Goal: Information Seeking & Learning: Find specific fact

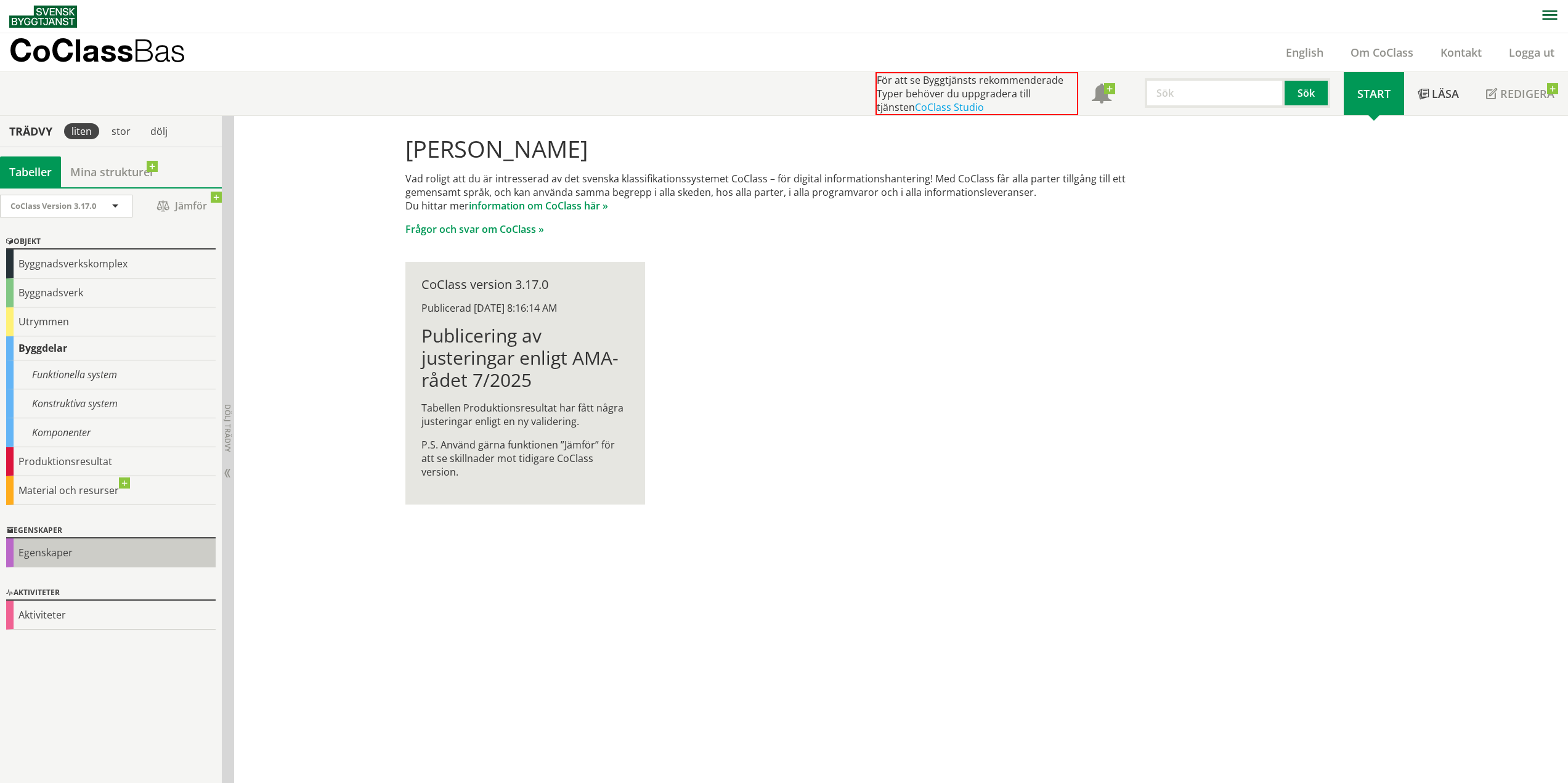
click at [53, 553] on div "Egenskaper" at bounding box center [111, 553] width 210 height 29
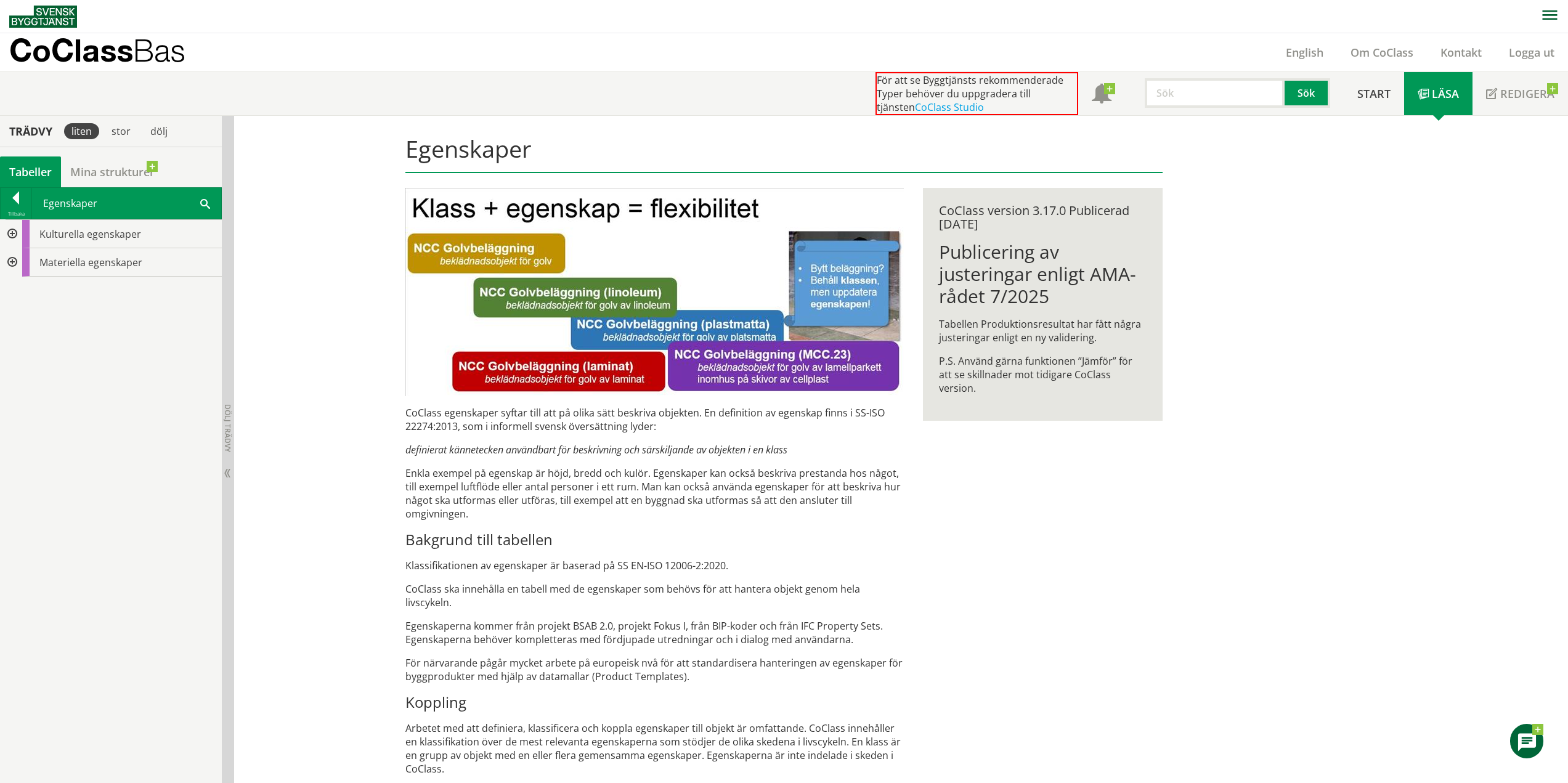
click at [206, 203] on span at bounding box center [205, 203] width 10 height 13
click at [130, 231] on input "text" at bounding box center [115, 233] width 132 height 22
drag, startPoint x: 112, startPoint y: 234, endPoint x: 15, endPoint y: 245, distance: 97.6
click at [15, 245] on div "Tillbaka Egenskaper glas Sök" at bounding box center [111, 222] width 222 height 69
drag, startPoint x: 115, startPoint y: 235, endPoint x: 35, endPoint y: 249, distance: 81.2
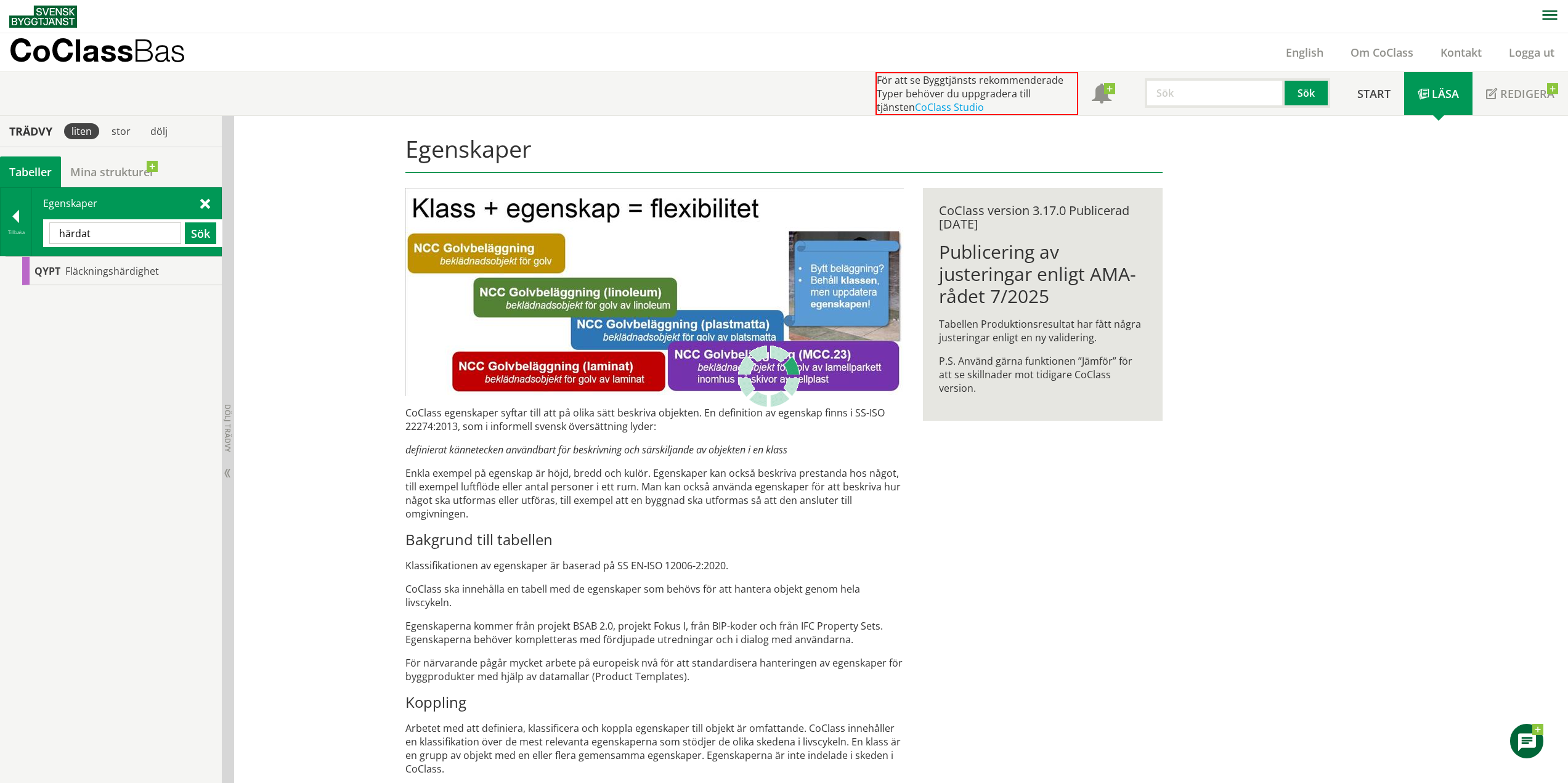
click at [35, 249] on div "Egenskaper härdat Sök" at bounding box center [127, 222] width 189 height 68
drag, startPoint x: 138, startPoint y: 233, endPoint x: 0, endPoint y: 228, distance: 138.1
click at [0, 228] on div "Tillbaka Egenskaper laminerat Sök" at bounding box center [111, 222] width 222 height 69
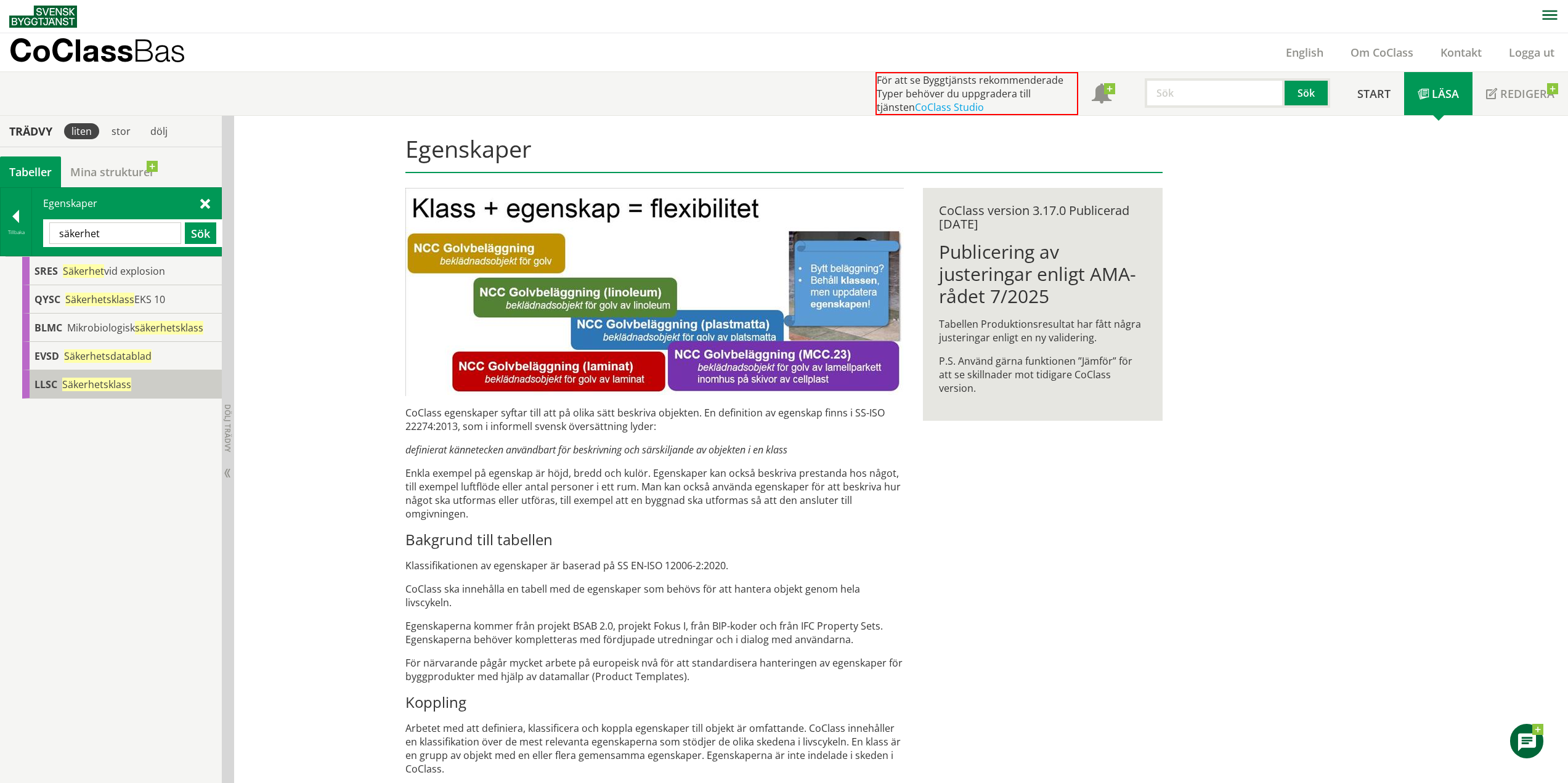
click at [96, 382] on span "Säkerhetsklass" at bounding box center [96, 384] width 69 height 14
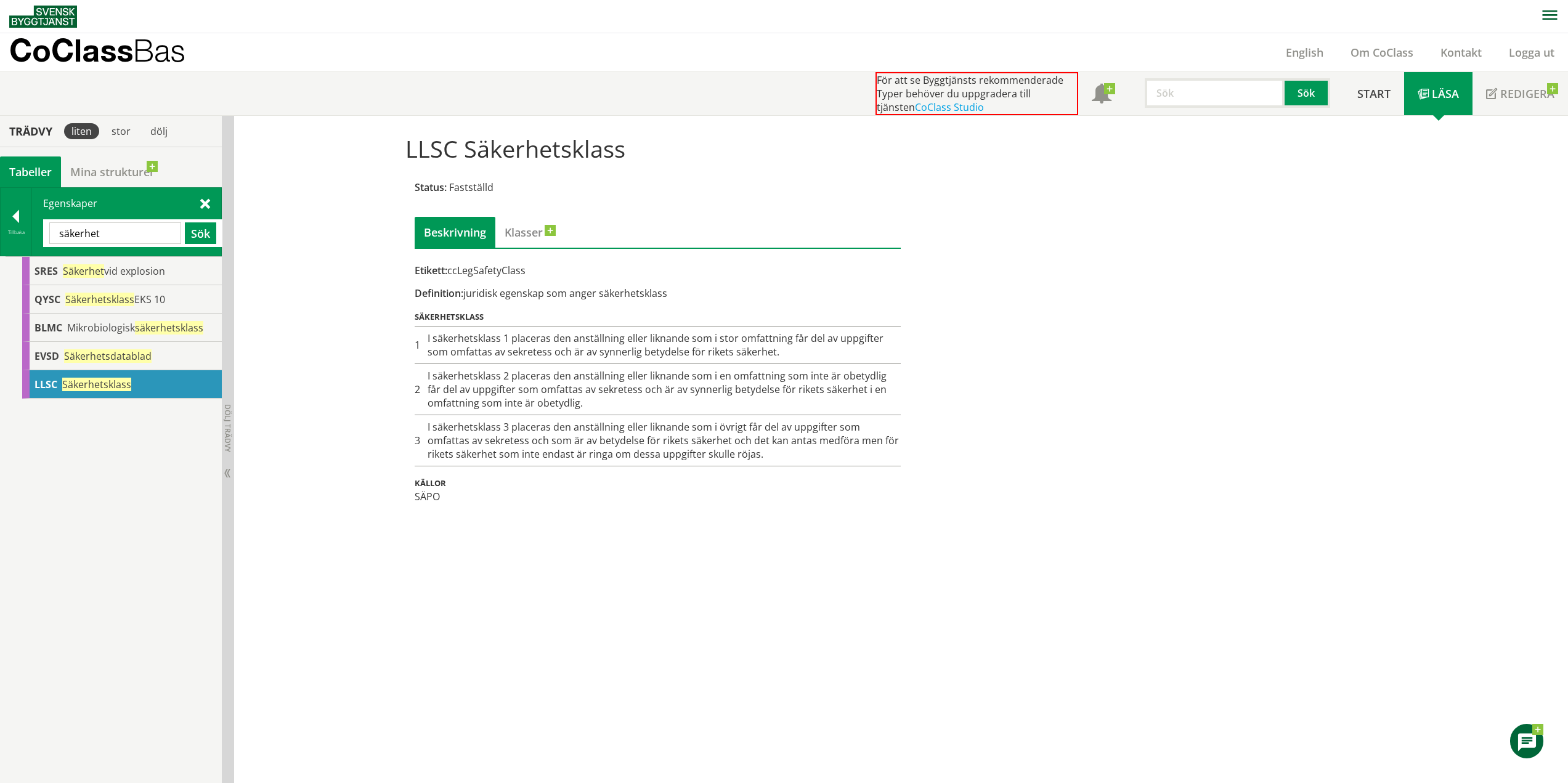
click at [203, 201] on span at bounding box center [205, 203] width 10 height 13
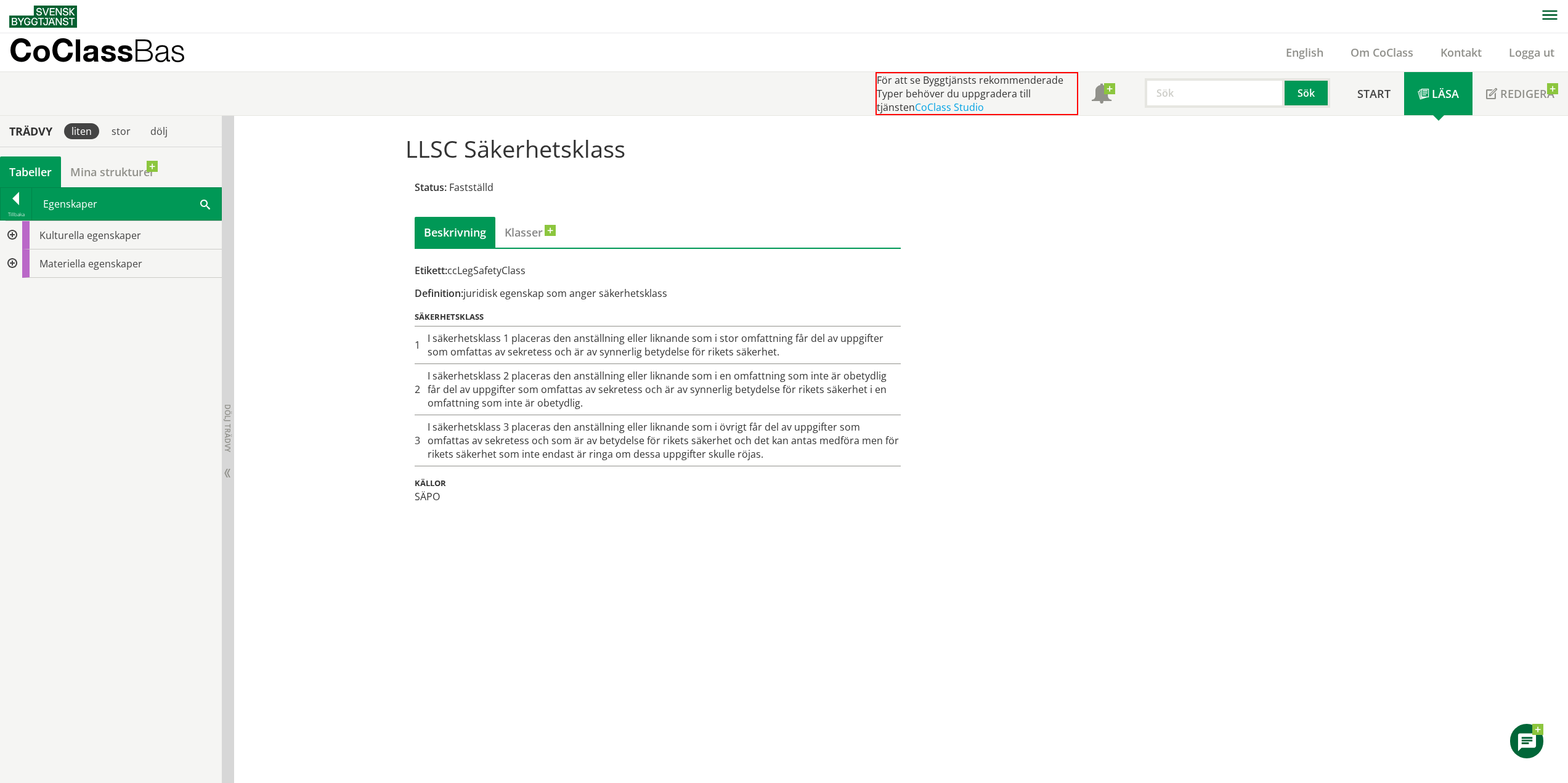
click at [6, 234] on div at bounding box center [11, 235] width 22 height 28
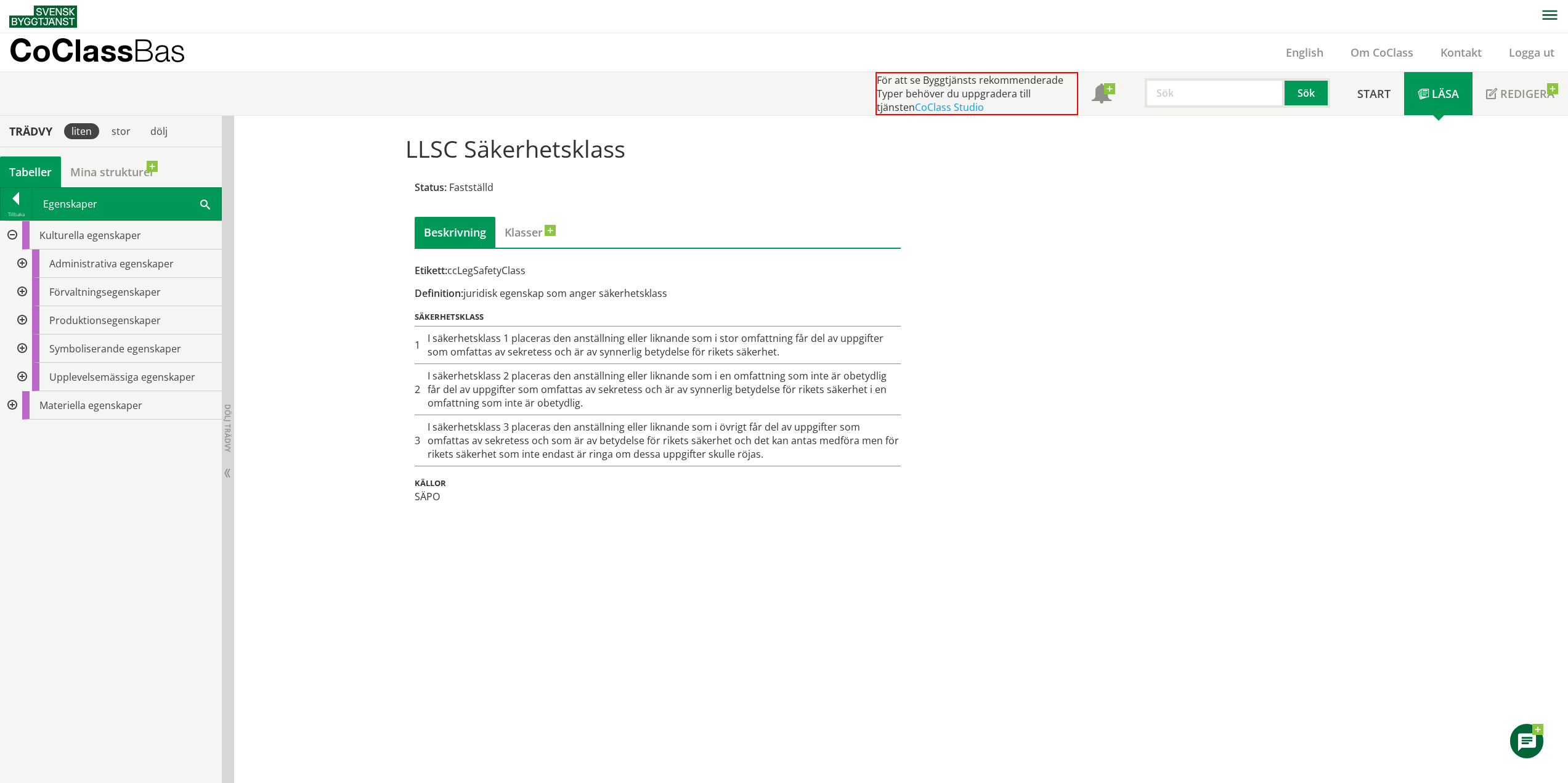
click at [209, 204] on span at bounding box center [205, 204] width 10 height 13
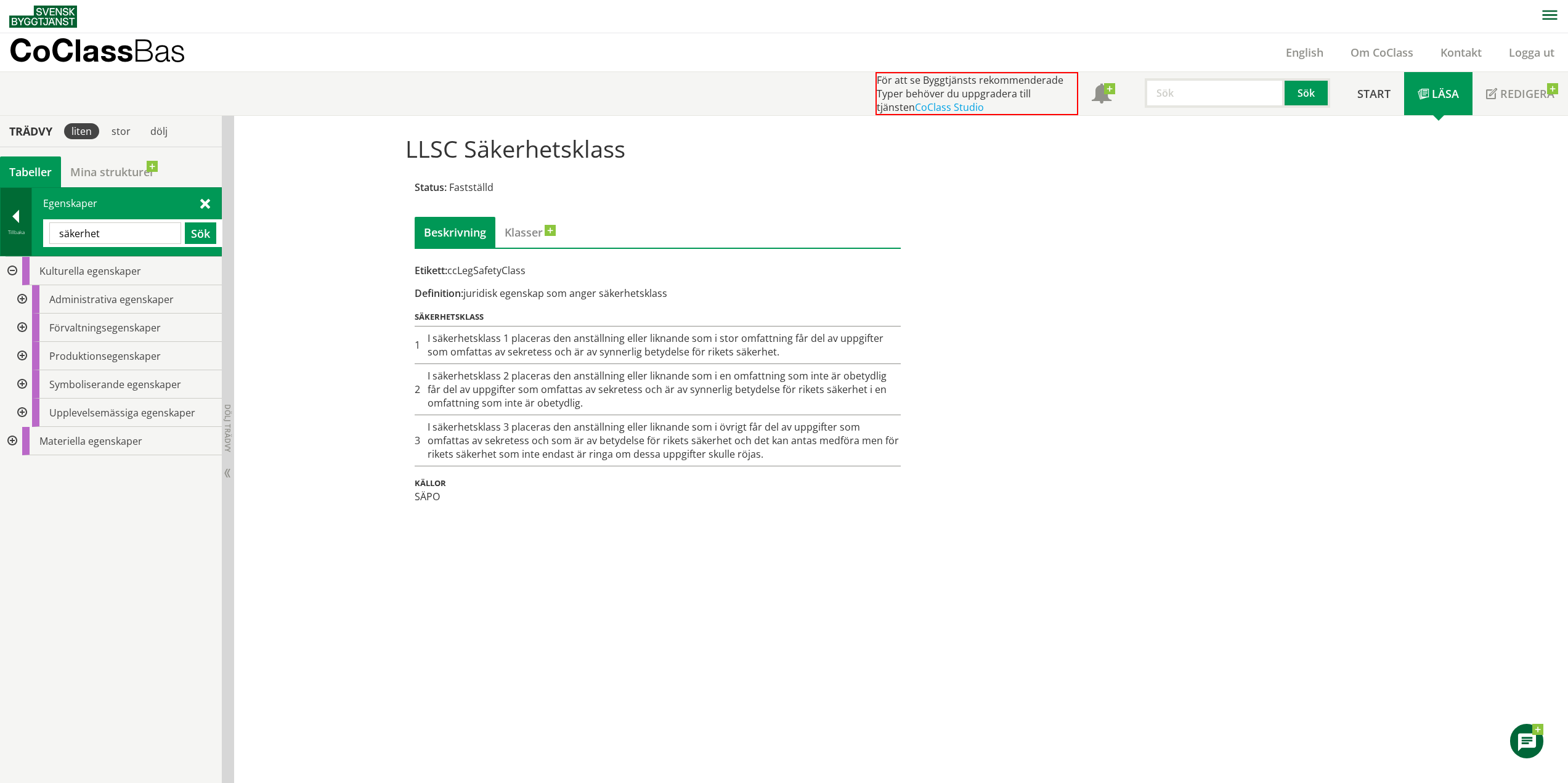
drag, startPoint x: 133, startPoint y: 235, endPoint x: 24, endPoint y: 239, distance: 109.1
click at [24, 239] on div "Tillbaka Egenskaper säkerhet Sök" at bounding box center [111, 222] width 222 height 69
click at [200, 232] on button "Sök" at bounding box center [201, 233] width 31 height 22
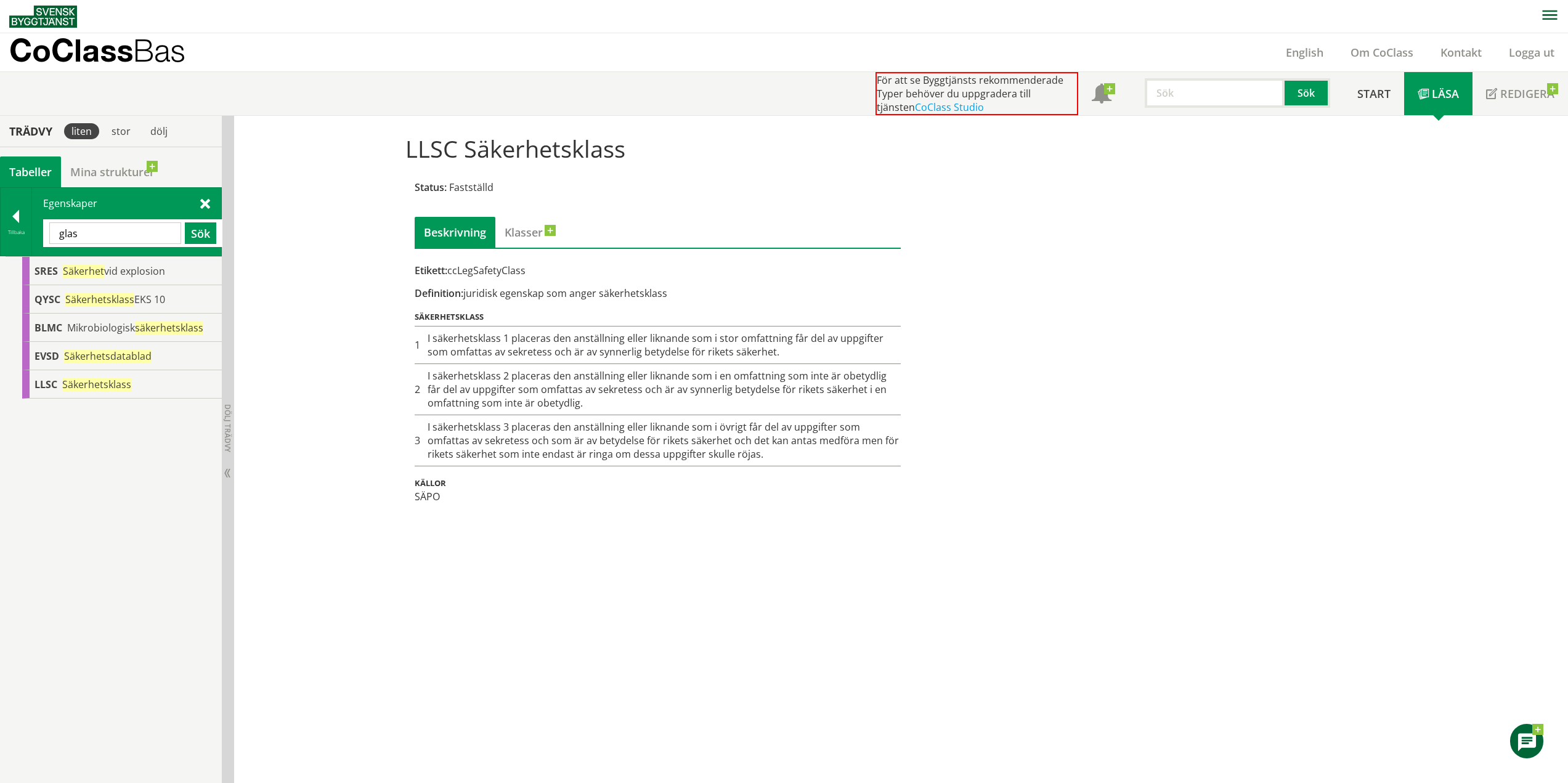
type input "glas"
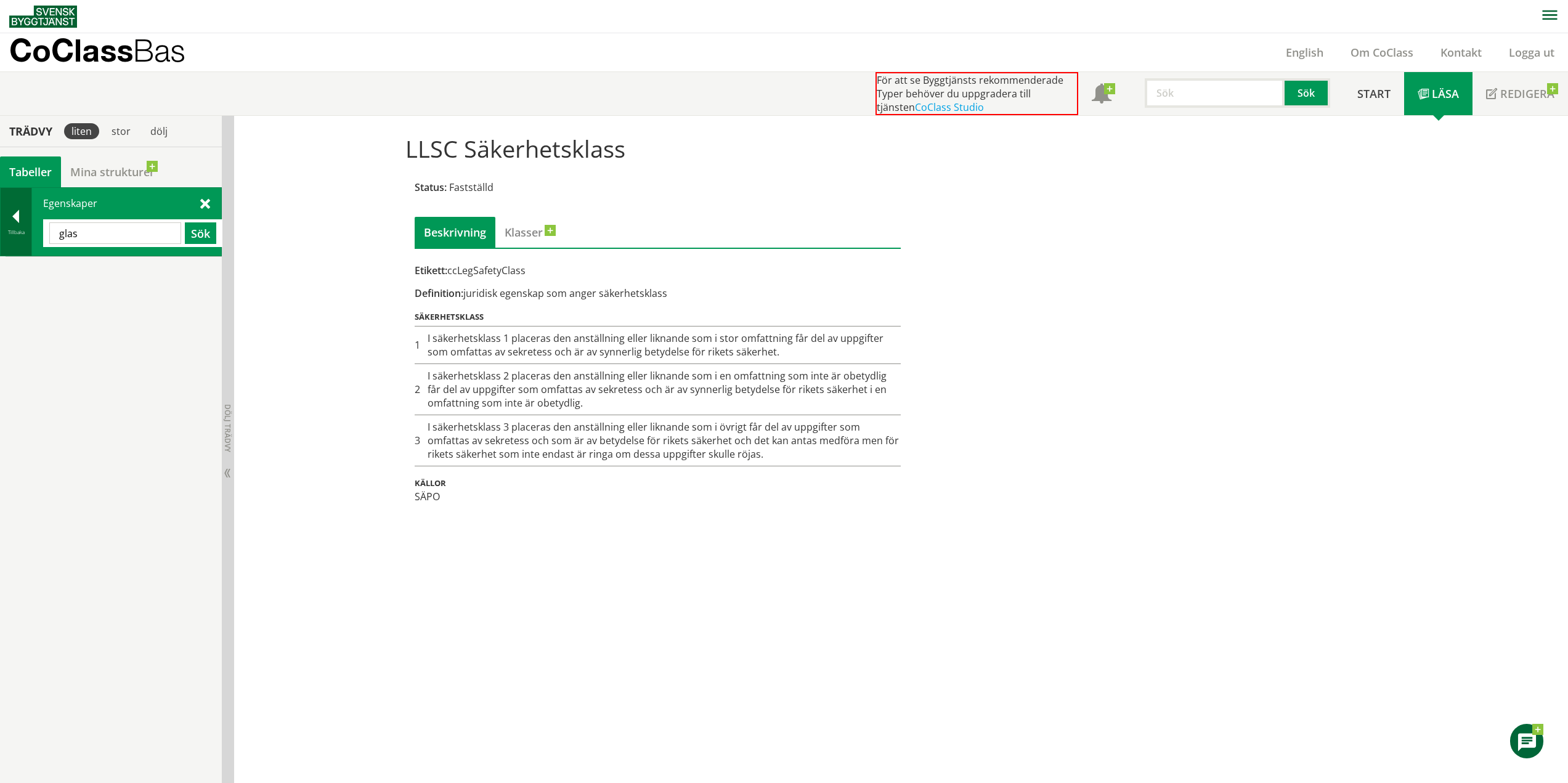
click at [25, 217] on div at bounding box center [16, 218] width 31 height 17
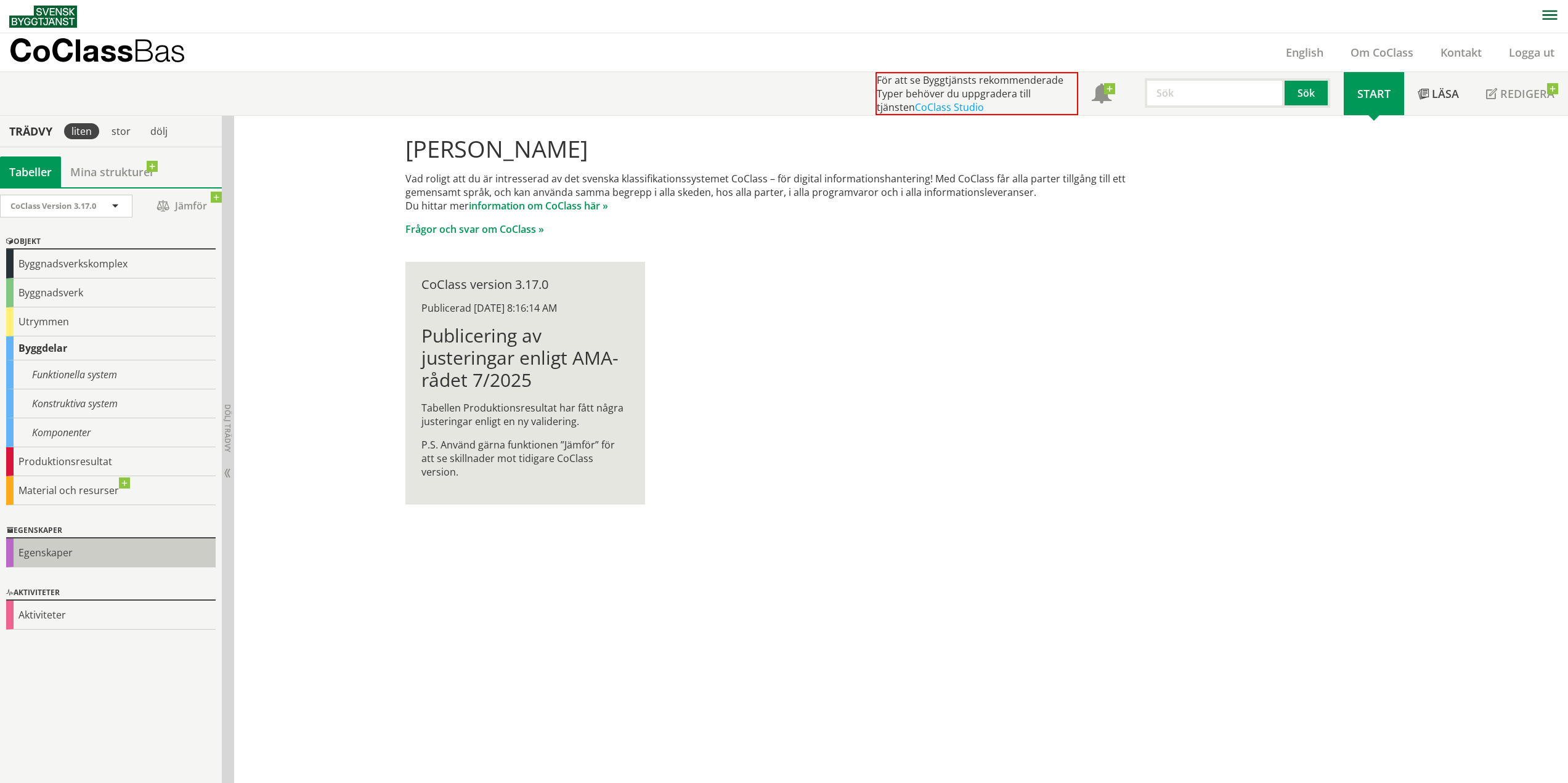
click at [39, 558] on div "Egenskaper" at bounding box center [111, 553] width 210 height 29
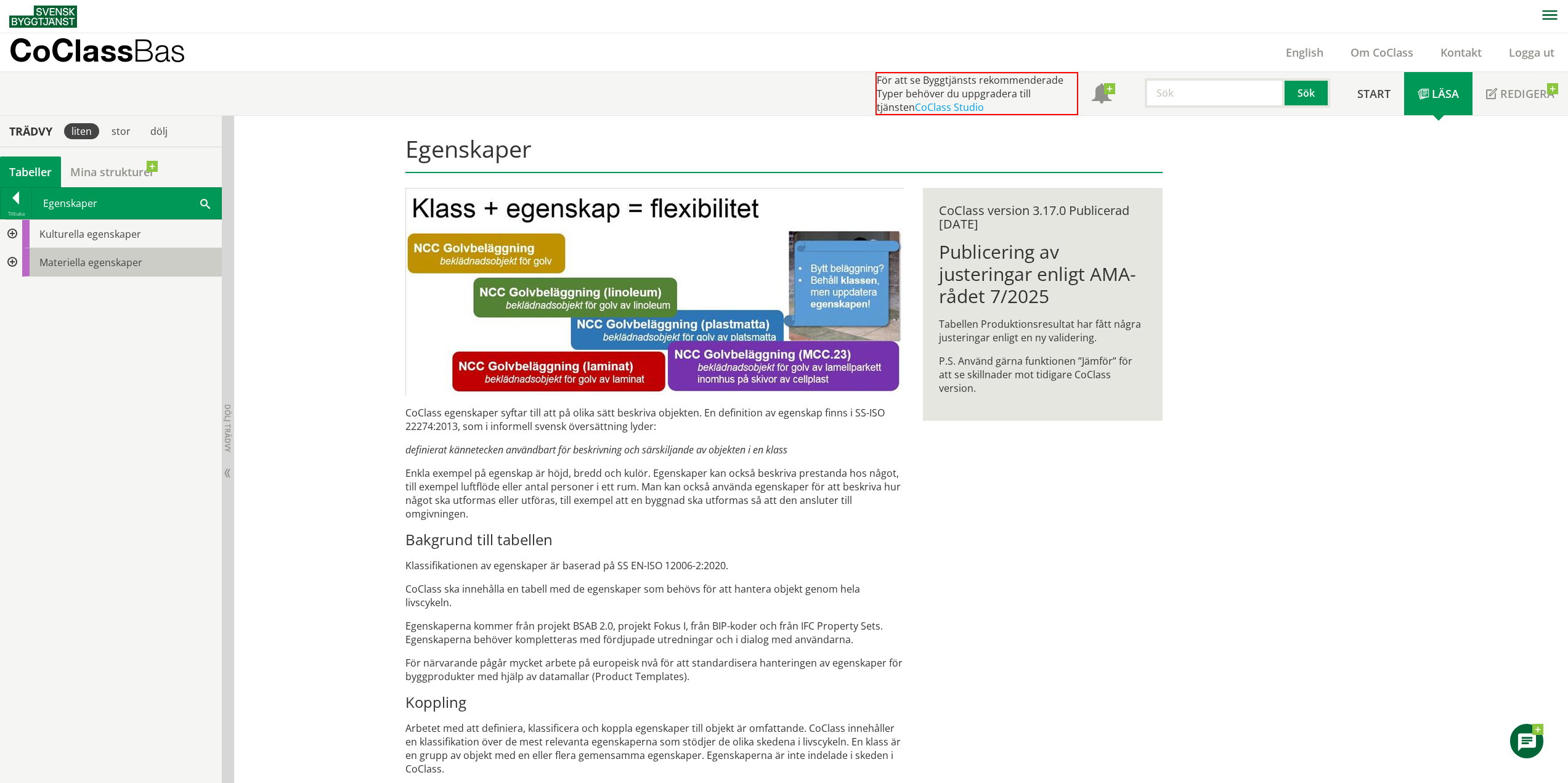
click at [51, 264] on span "Materiella egenskaper" at bounding box center [90, 262] width 103 height 14
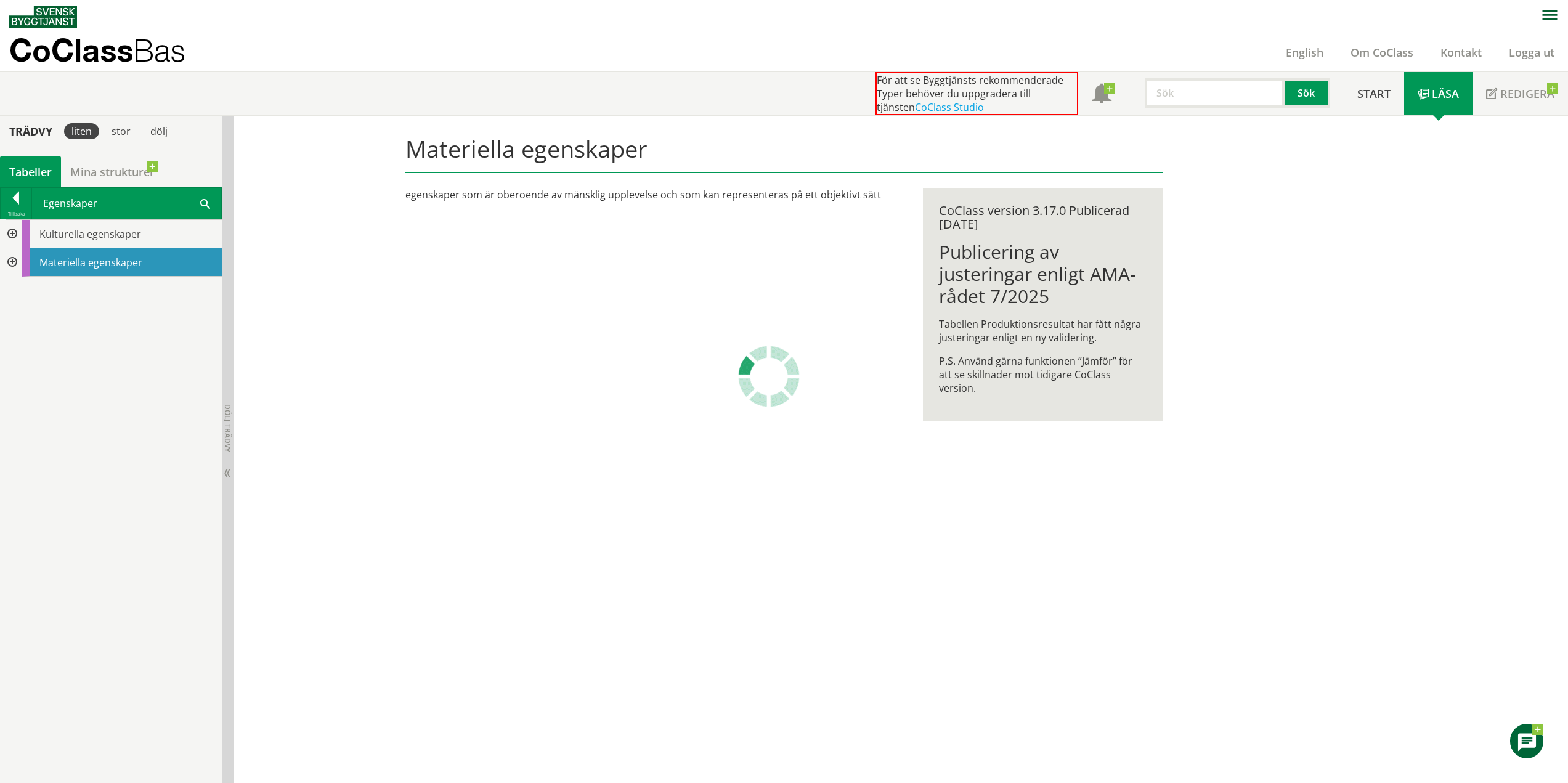
click at [206, 203] on span at bounding box center [205, 203] width 10 height 13
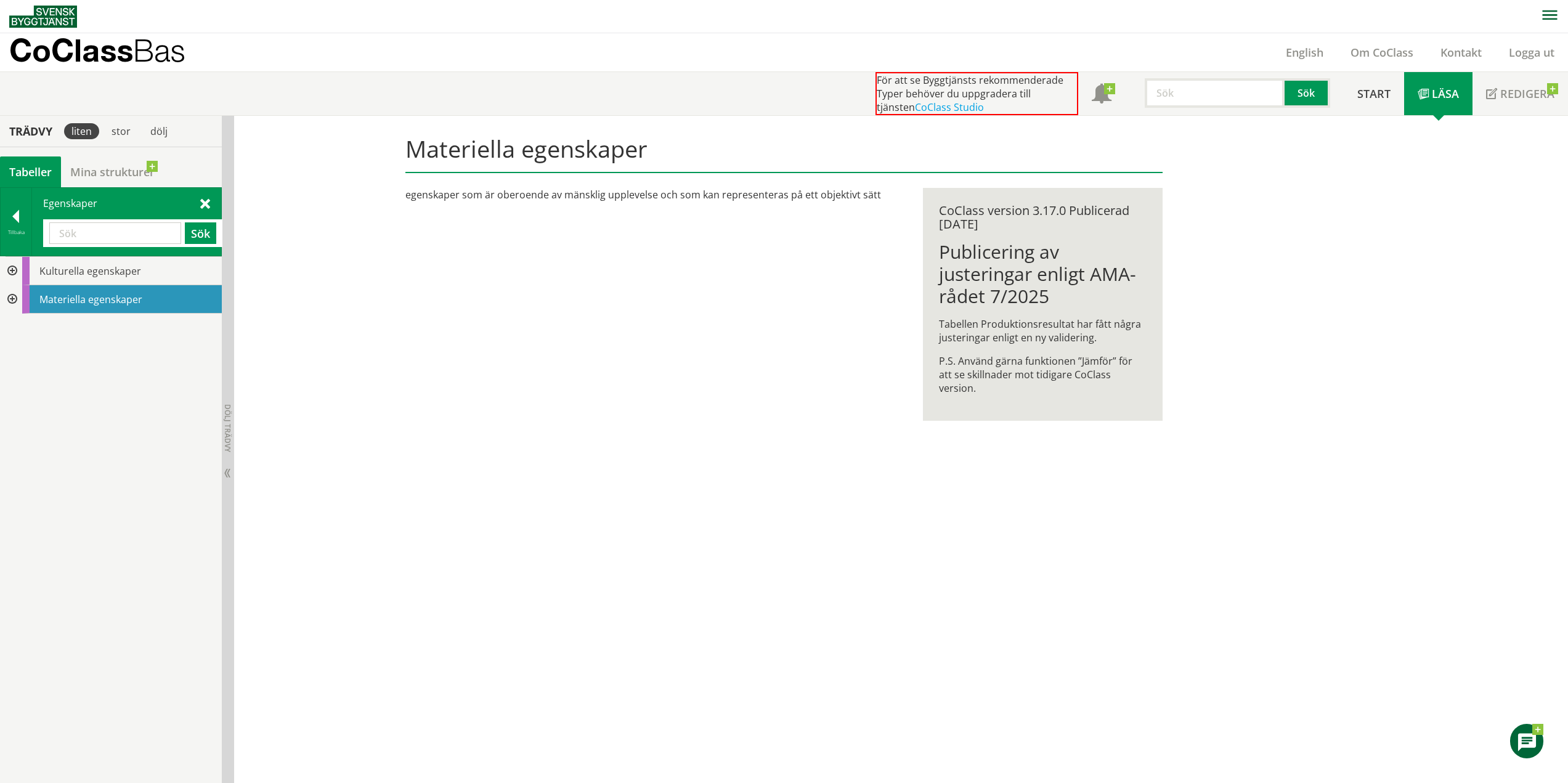
click at [106, 231] on input "text" at bounding box center [115, 233] width 132 height 22
drag, startPoint x: 106, startPoint y: 232, endPoint x: 33, endPoint y: 231, distance: 73.0
click at [33, 231] on div "Egenskaper glas Sök" at bounding box center [127, 222] width 189 height 68
type input "fönster"
click at [19, 220] on div at bounding box center [16, 218] width 31 height 17
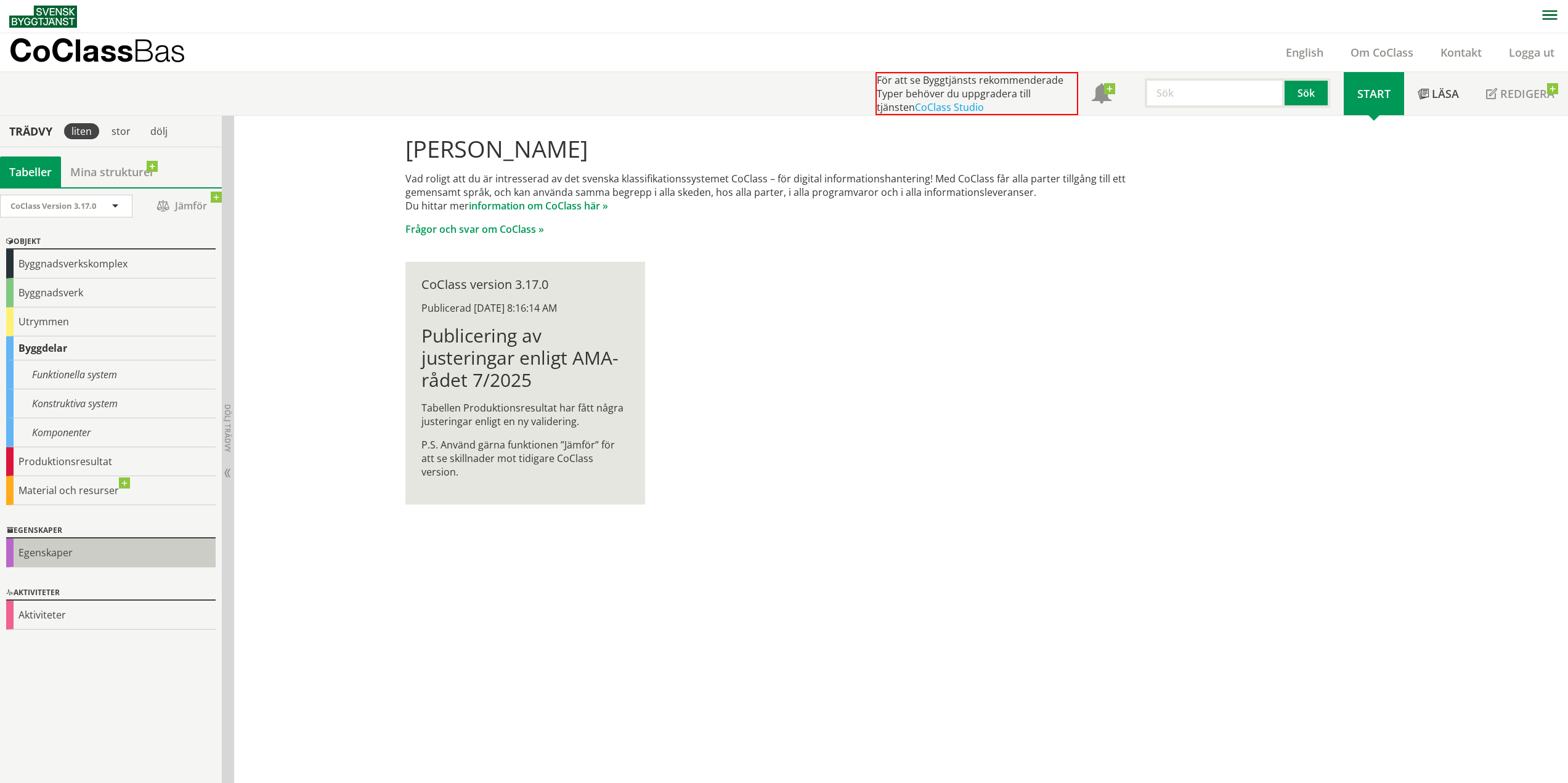
click at [35, 555] on div "Egenskaper" at bounding box center [111, 553] width 210 height 29
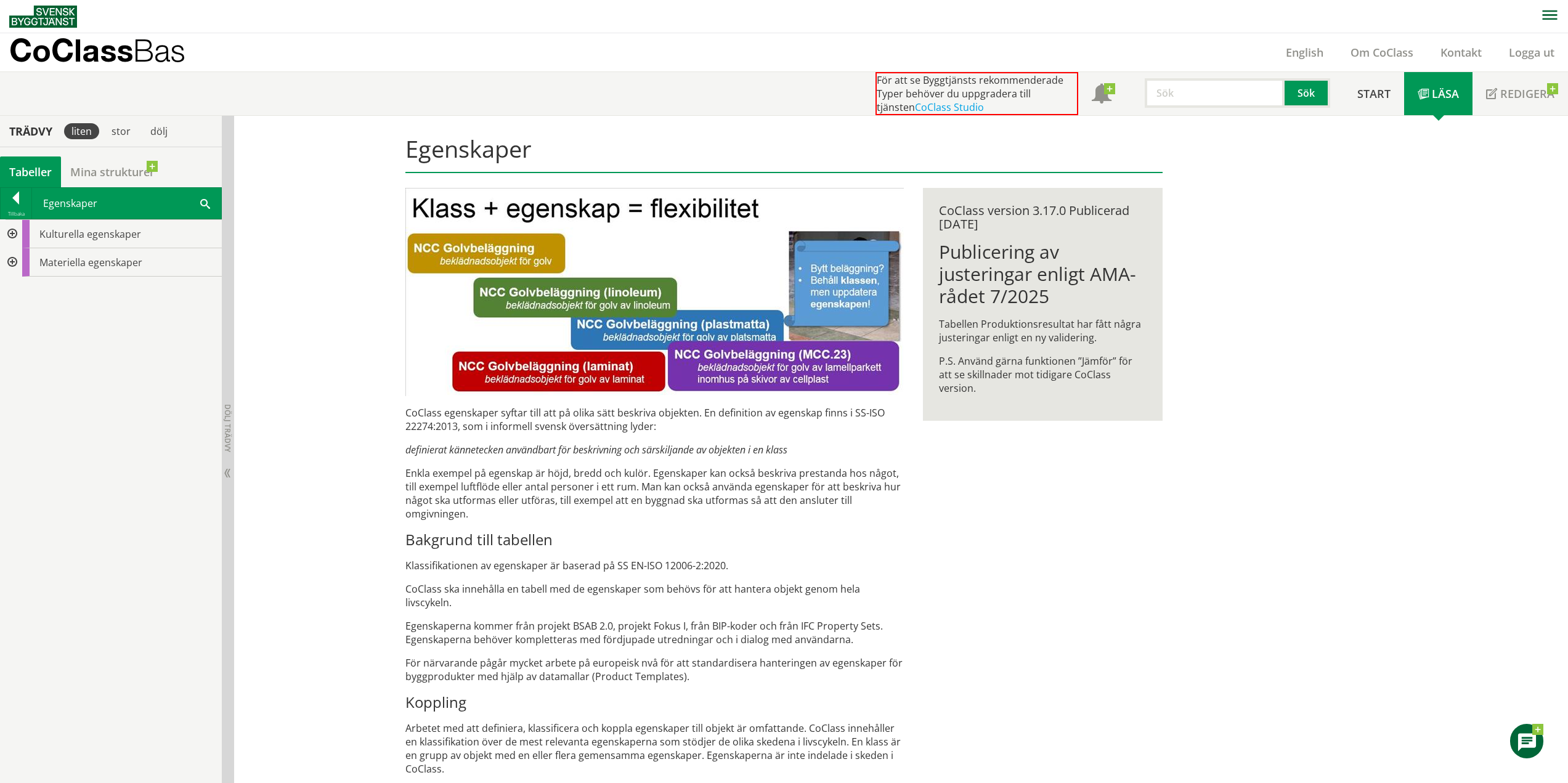
click at [206, 200] on span at bounding box center [205, 203] width 10 height 13
type input "fönster"
drag, startPoint x: 114, startPoint y: 233, endPoint x: 14, endPoint y: 234, distance: 100.0
click at [14, 234] on div "Tillbaka Egenskaper fönster Sök" at bounding box center [111, 222] width 222 height 69
drag, startPoint x: 104, startPoint y: 237, endPoint x: 94, endPoint y: 237, distance: 10.0
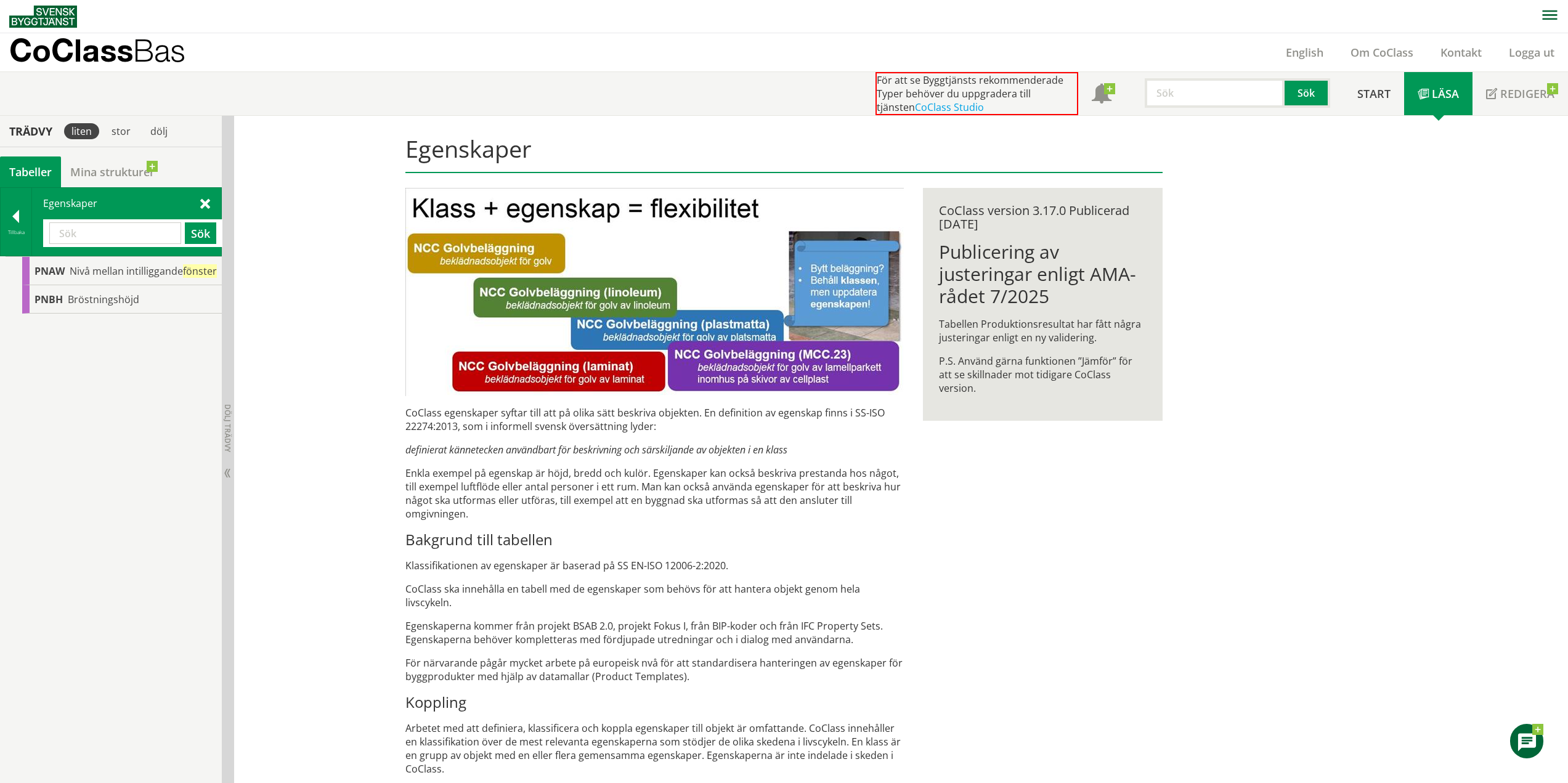
click at [94, 237] on input "text" at bounding box center [115, 233] width 132 height 22
click at [93, 282] on div "MCLK Låsklass" at bounding box center [122, 271] width 199 height 28
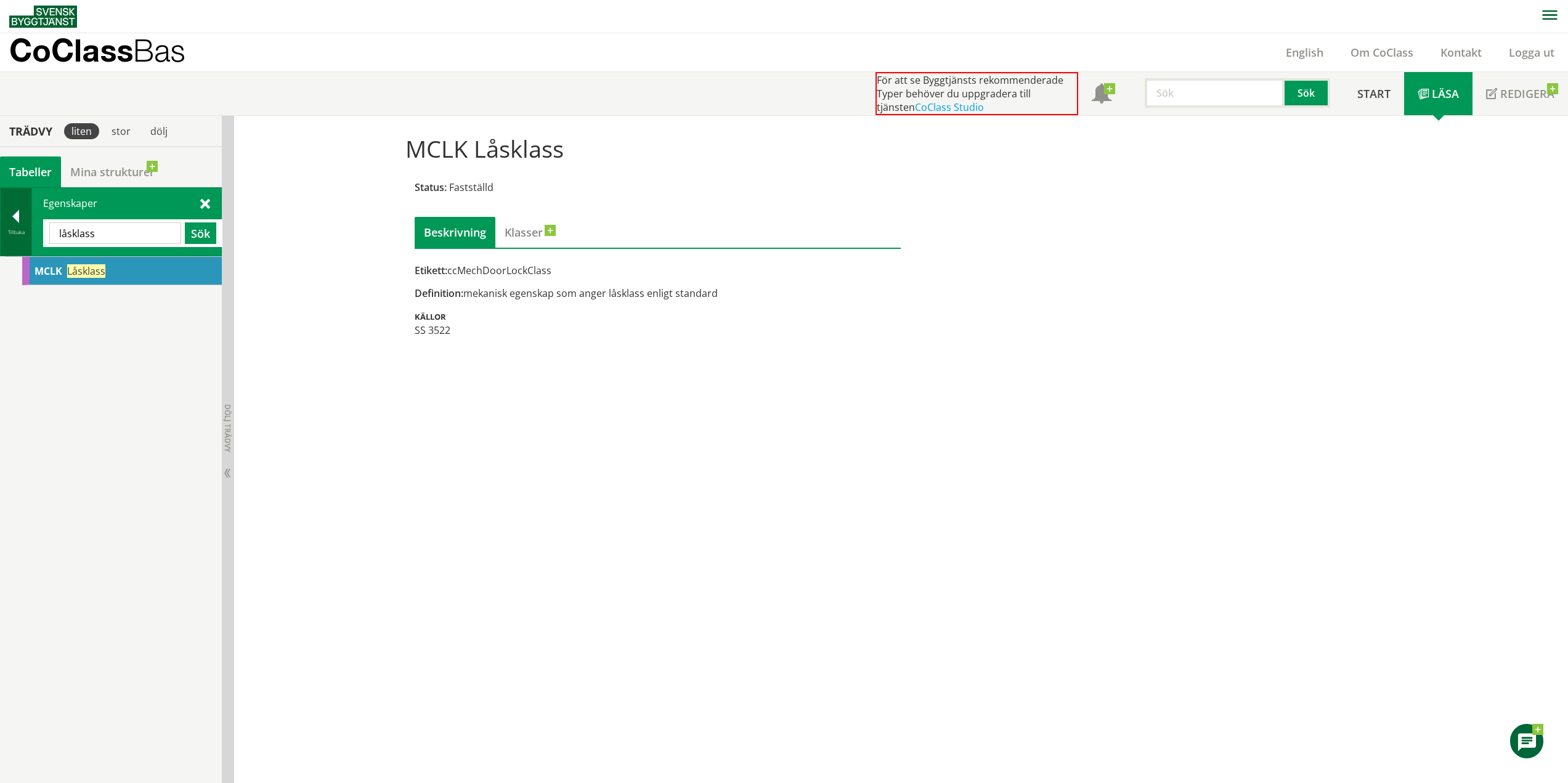
drag, startPoint x: 115, startPoint y: 230, endPoint x: 26, endPoint y: 235, distance: 89.1
click at [26, 235] on div "Tillbaka Egenskaper [GEOGRAPHIC_DATA] Sök" at bounding box center [111, 222] width 222 height 69
drag, startPoint x: 101, startPoint y: 235, endPoint x: 3, endPoint y: 232, distance: 98.0
click at [0, 233] on div "Tillbaka Egenskaper blad Sök" at bounding box center [111, 222] width 222 height 69
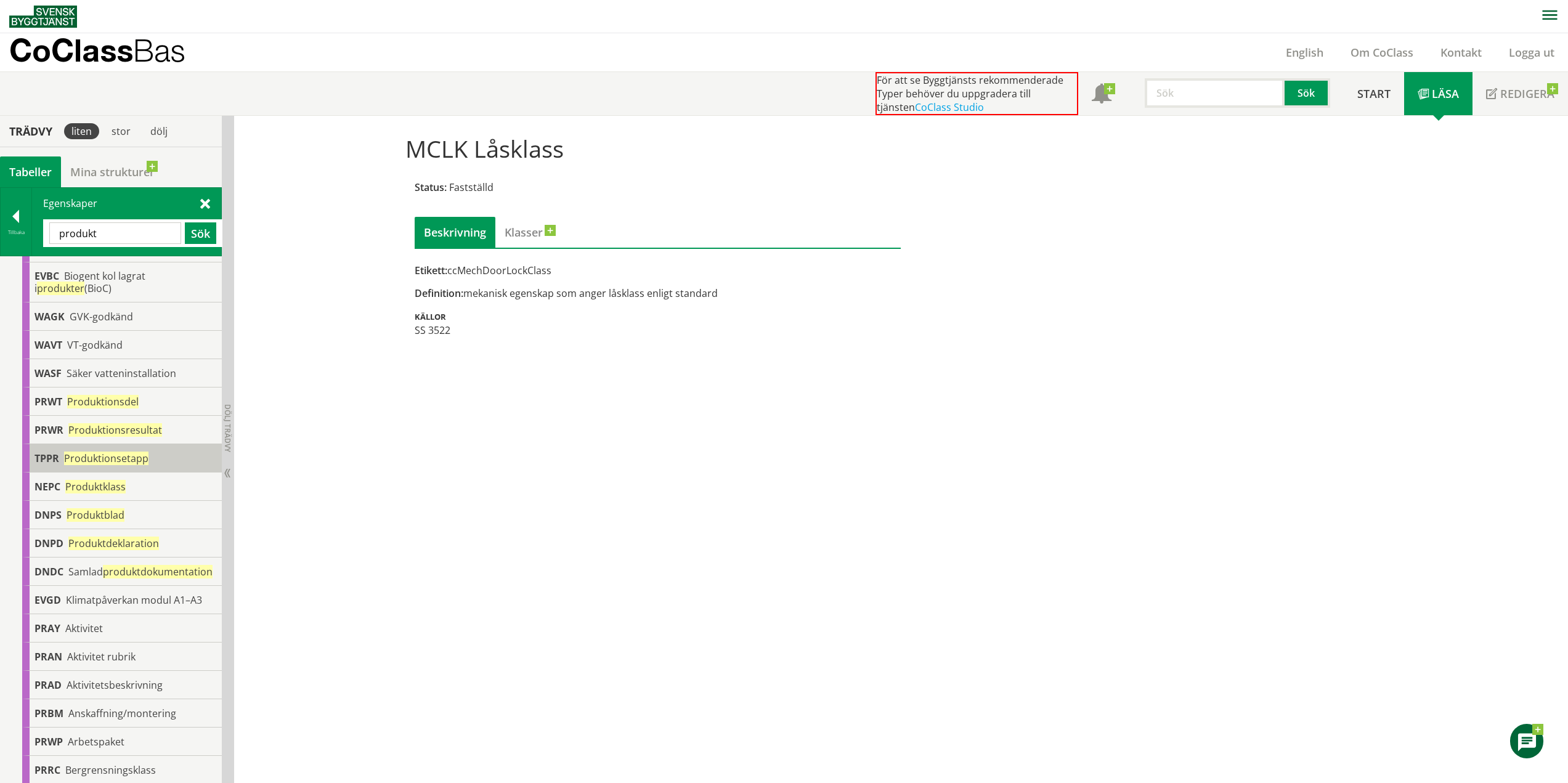
scroll to position [63, 0]
click at [104, 508] on span "Produktblad" at bounding box center [95, 515] width 58 height 14
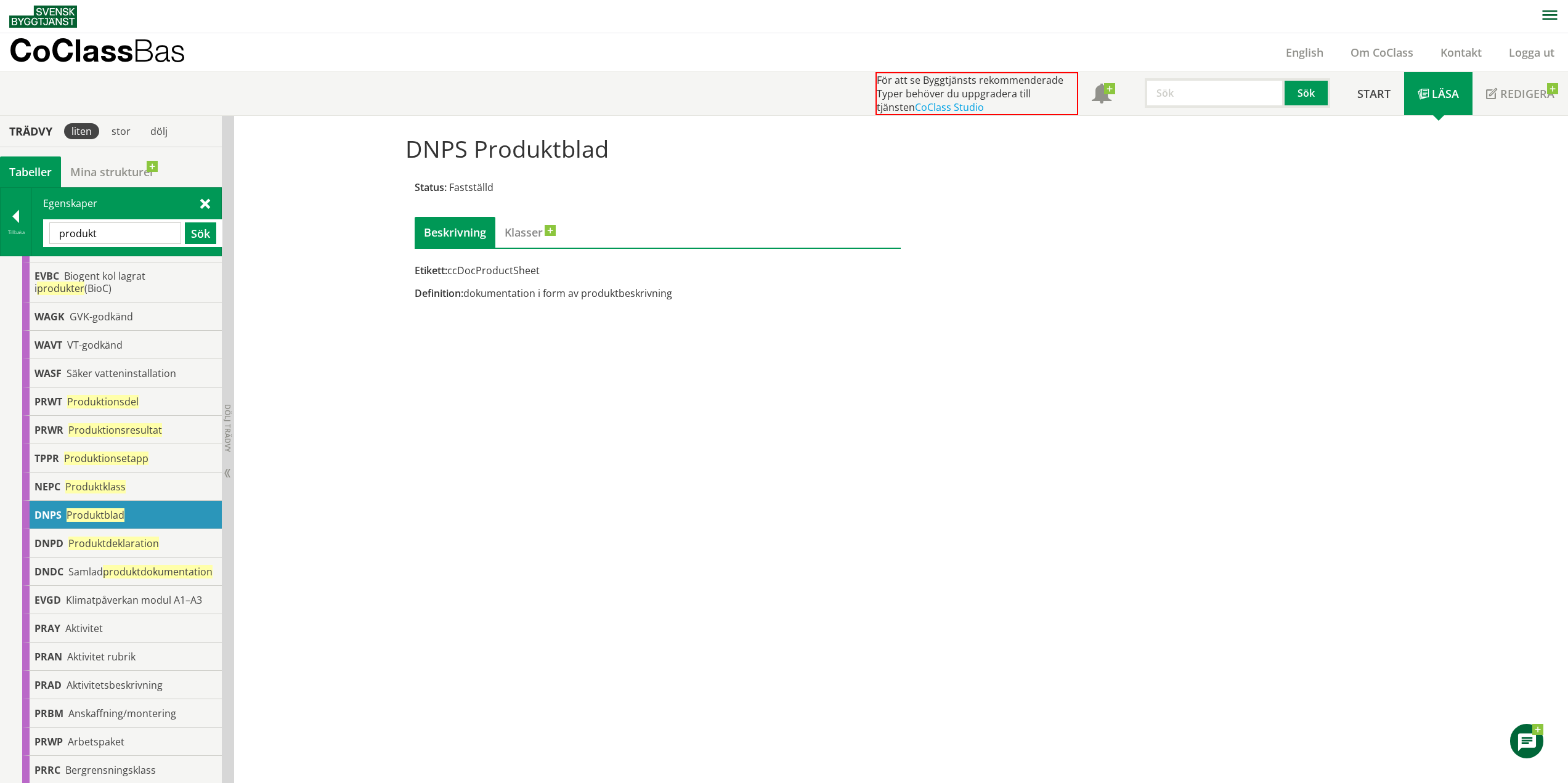
drag, startPoint x: 538, startPoint y: 273, endPoint x: 445, endPoint y: 271, distance: 93.0
click at [445, 271] on div "Etikett: ccDocProductSheet" at bounding box center [657, 270] width 486 height 14
drag, startPoint x: 119, startPoint y: 226, endPoint x: 24, endPoint y: 237, distance: 95.6
click at [24, 237] on div "Tillbaka Egenskaper produkt Sök" at bounding box center [111, 222] width 222 height 69
type input "ström"
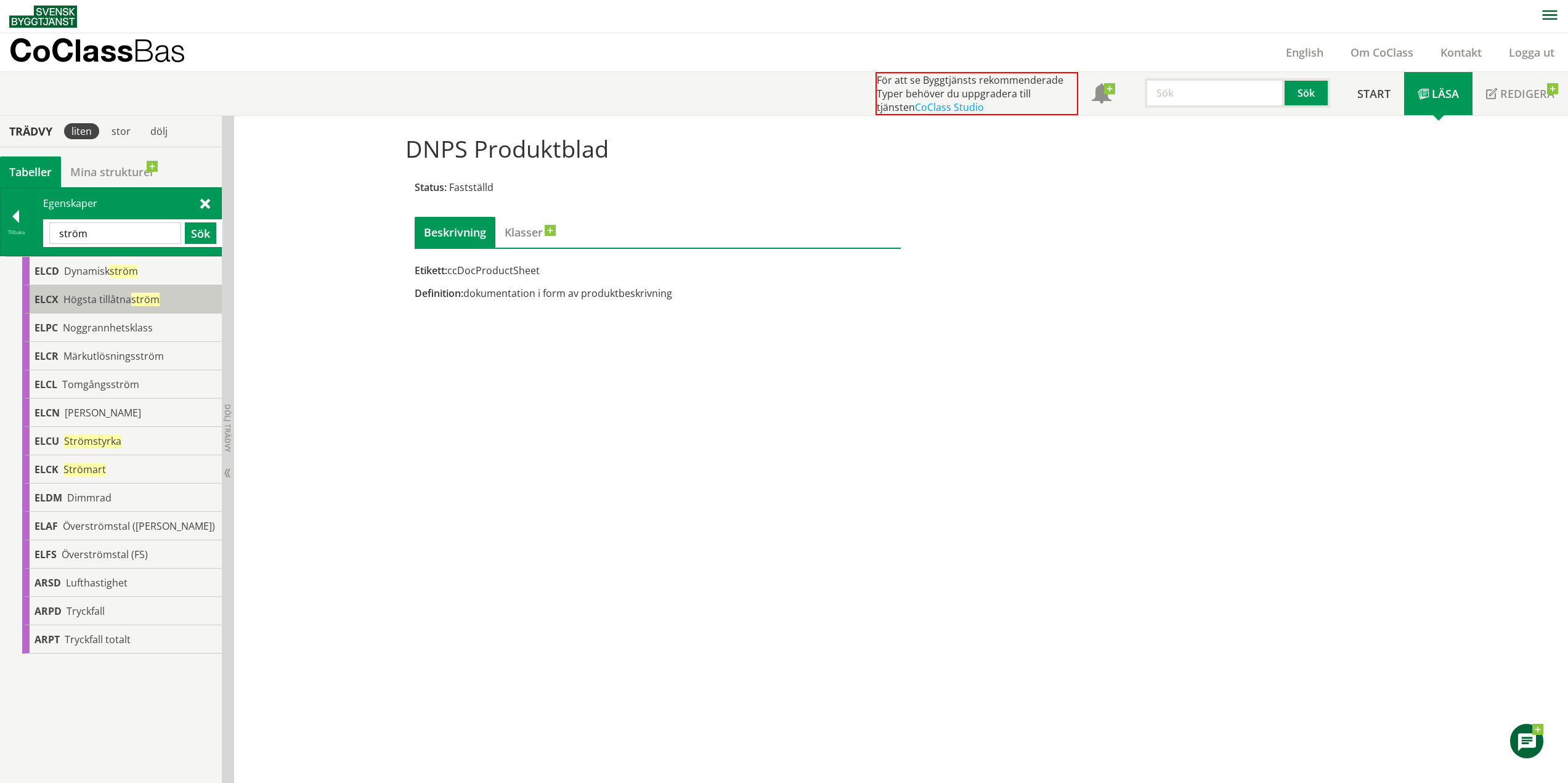
click at [153, 304] on span "ström" at bounding box center [145, 299] width 28 height 14
click at [113, 300] on span "Högsta tillåtna ström" at bounding box center [111, 299] width 96 height 14
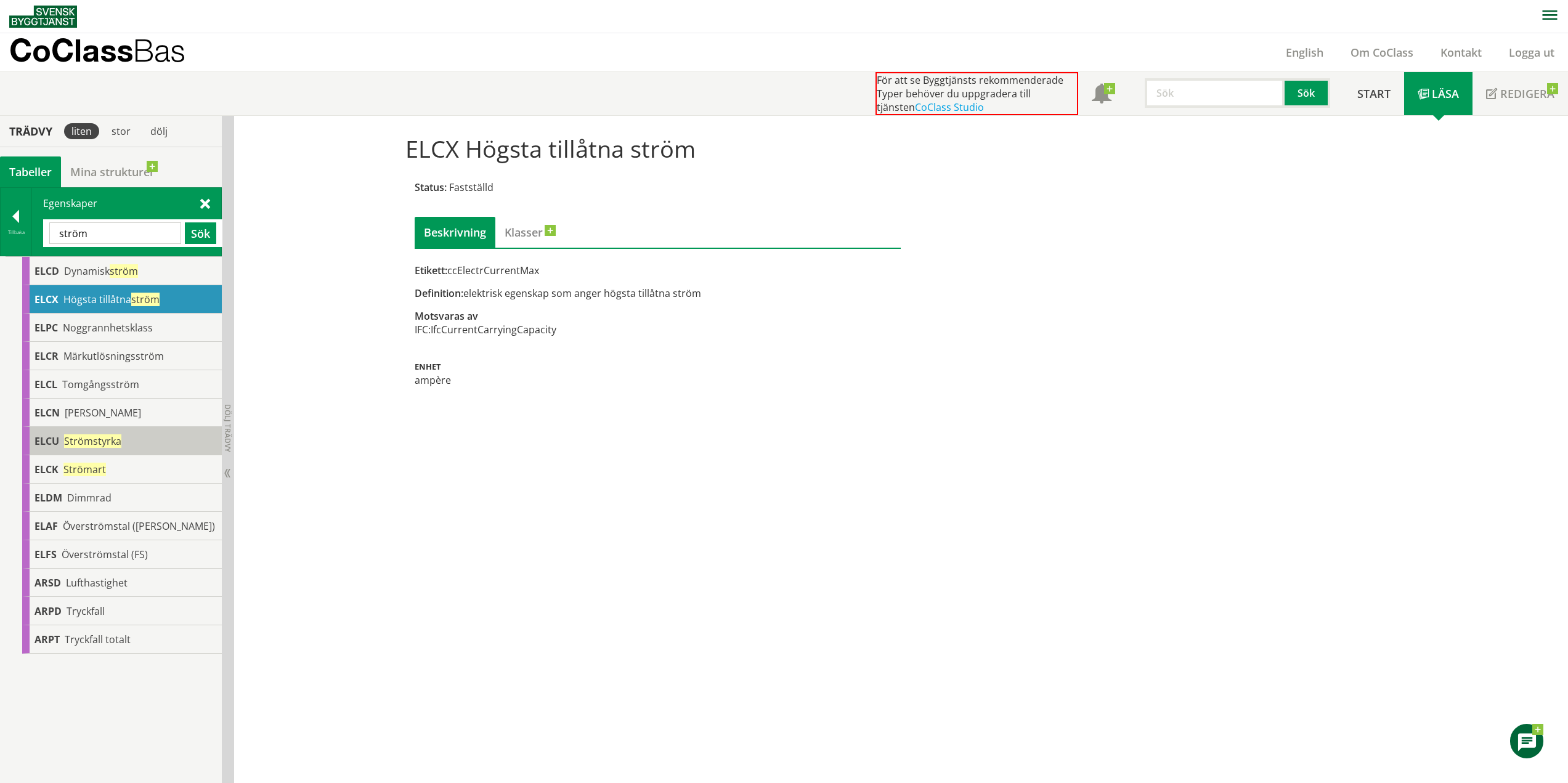
click at [106, 443] on span "Strömstyrka" at bounding box center [92, 441] width 57 height 14
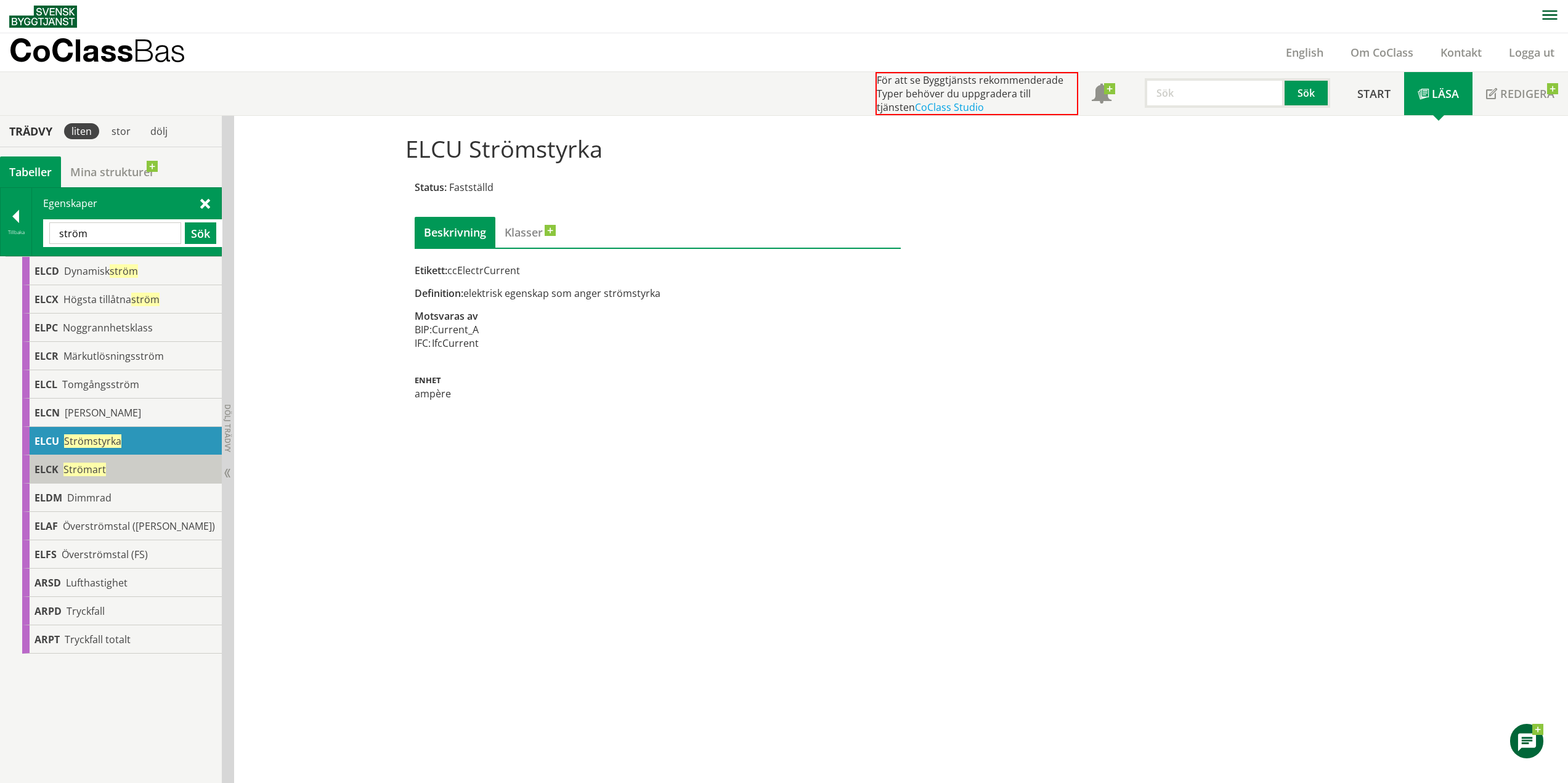
click at [81, 474] on span "Strömart" at bounding box center [85, 470] width 43 height 14
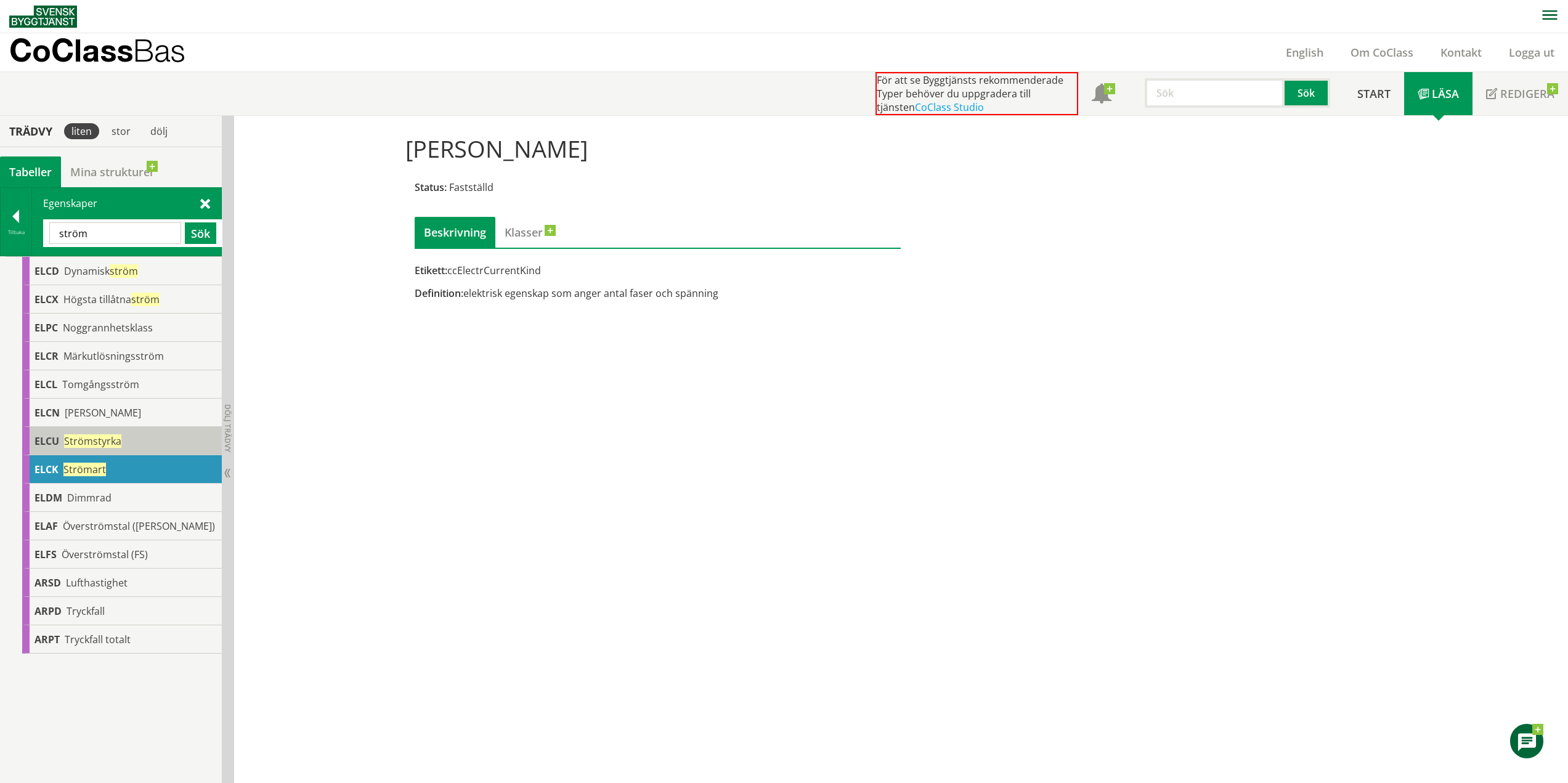
click at [98, 442] on span "Strömstyrka" at bounding box center [92, 441] width 57 height 14
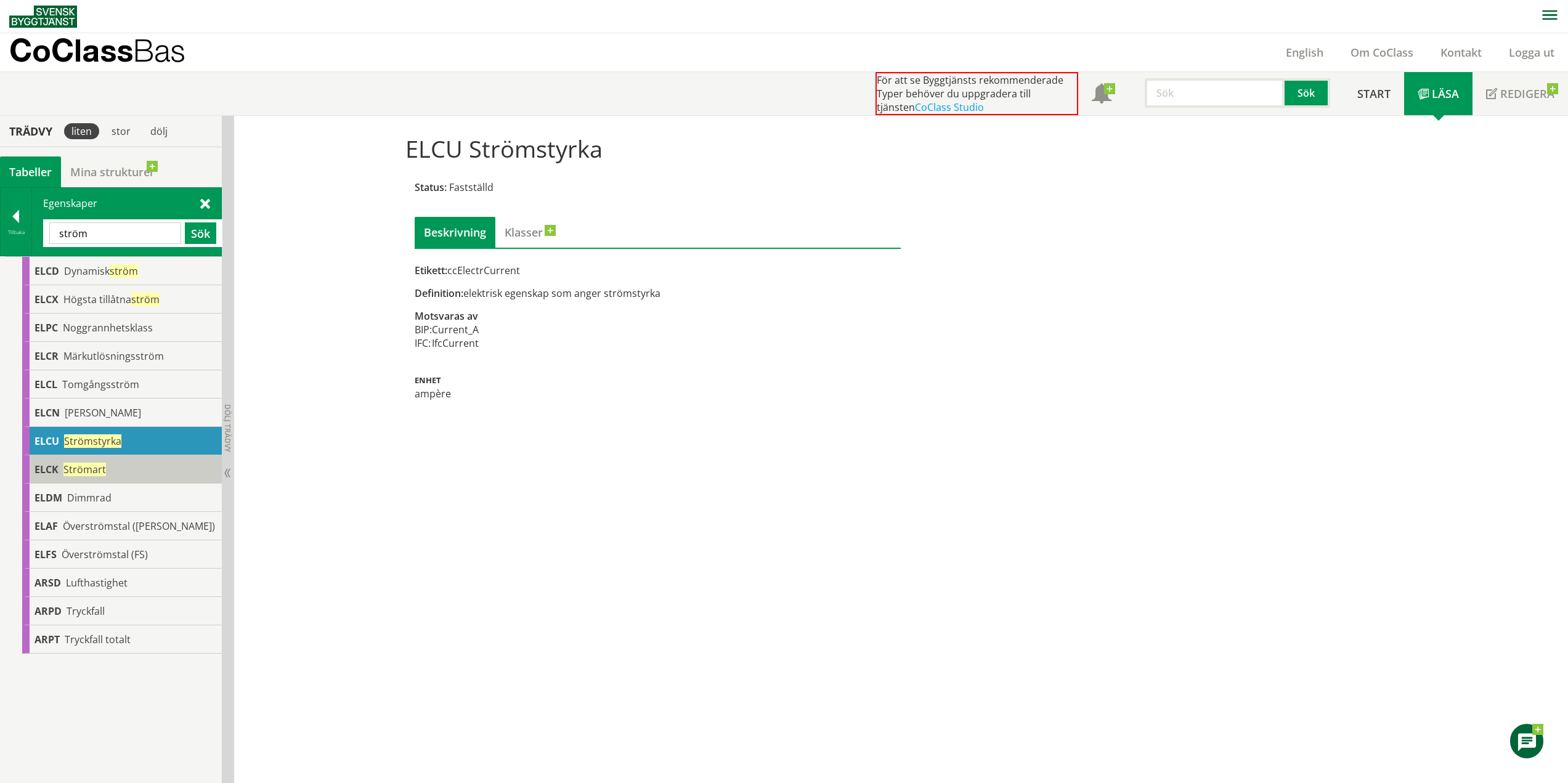
click at [90, 468] on span "Strömart" at bounding box center [85, 470] width 43 height 14
